Goal: Navigation & Orientation: Find specific page/section

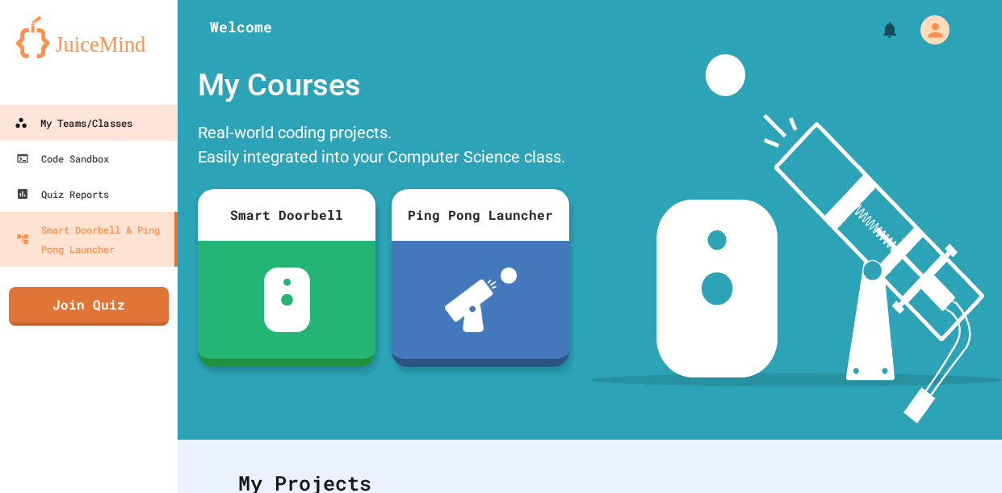
click at [111, 115] on div "My Teams/Classes" at bounding box center [74, 123] width 118 height 20
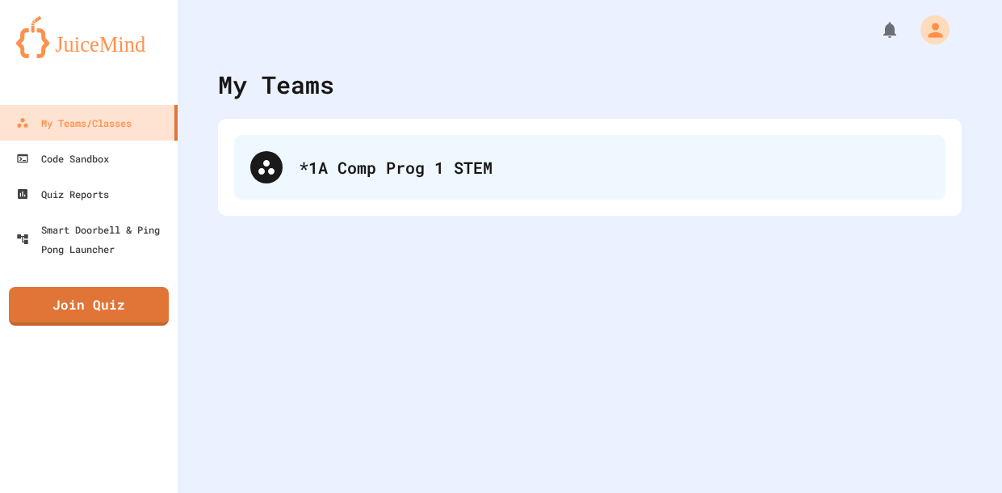
click at [342, 159] on div "*1A Comp Prog 1 STEM" at bounding box center [614, 167] width 631 height 24
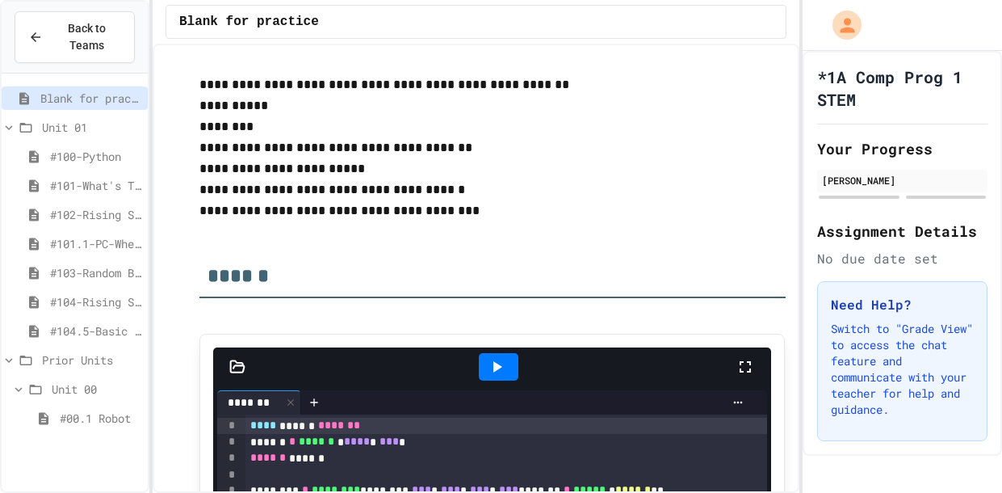
click at [78, 330] on span "#104.5-Basic Graphics Review" at bounding box center [95, 330] width 91 height 17
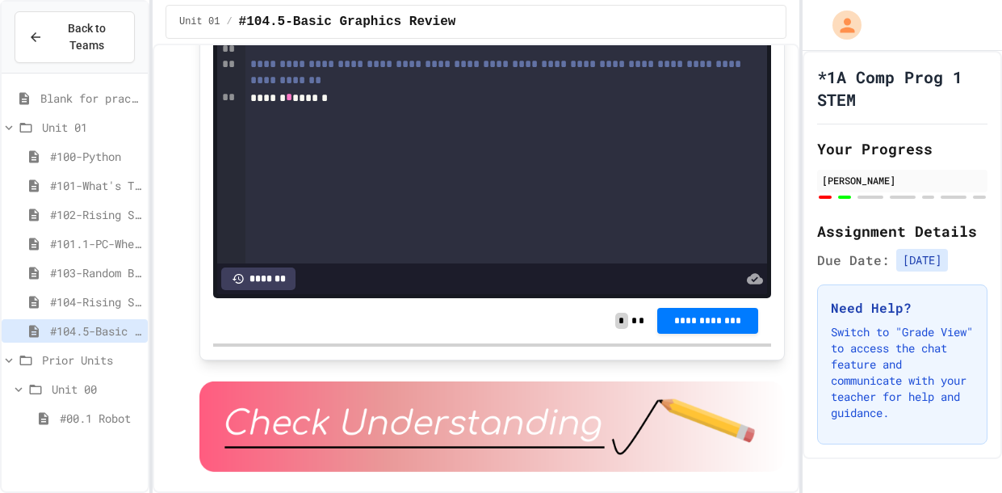
scroll to position [3728, 0]
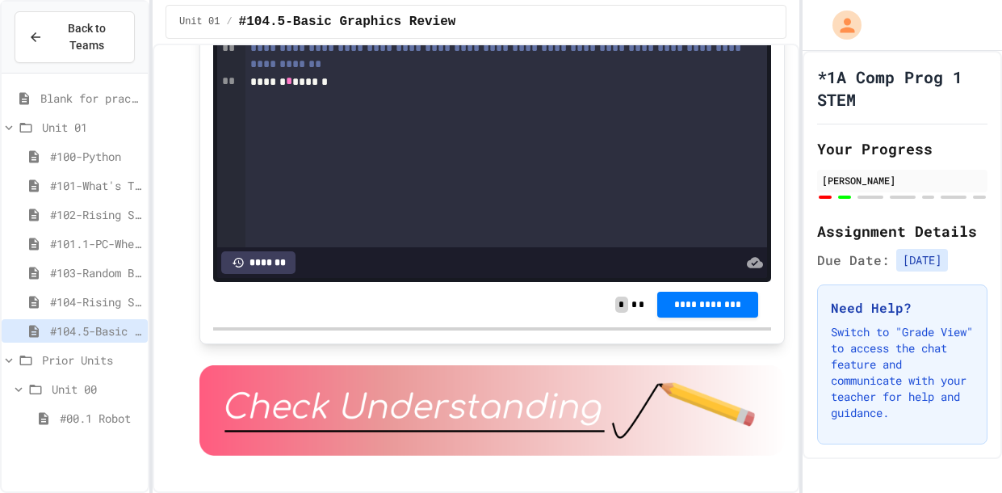
click at [88, 266] on span "#103-Random Box" at bounding box center [95, 272] width 91 height 17
